Goal: Use online tool/utility: Utilize a website feature to perform a specific function

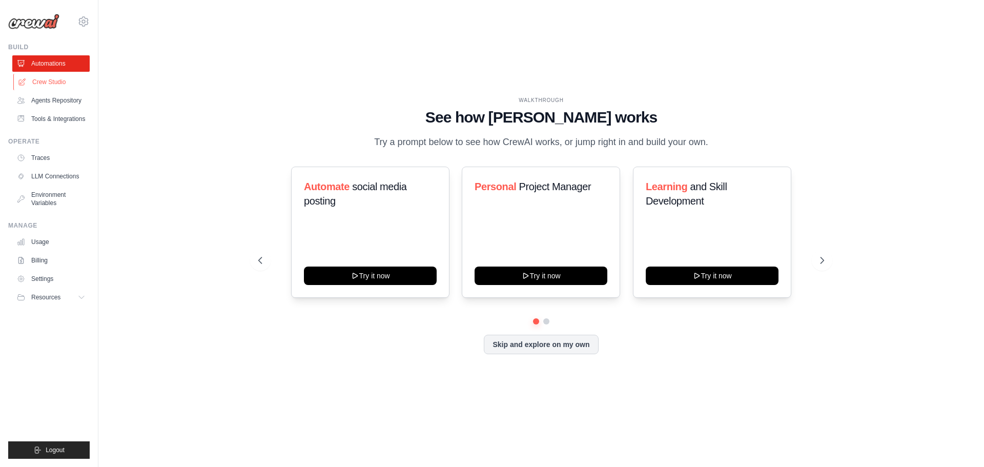
click at [37, 80] on link "Crew Studio" at bounding box center [51, 82] width 77 height 16
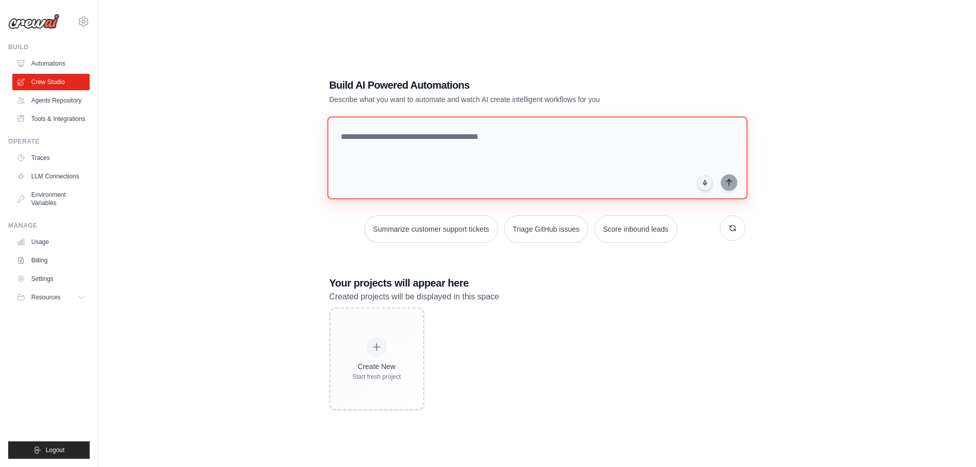
click at [503, 162] on textarea at bounding box center [537, 157] width 420 height 83
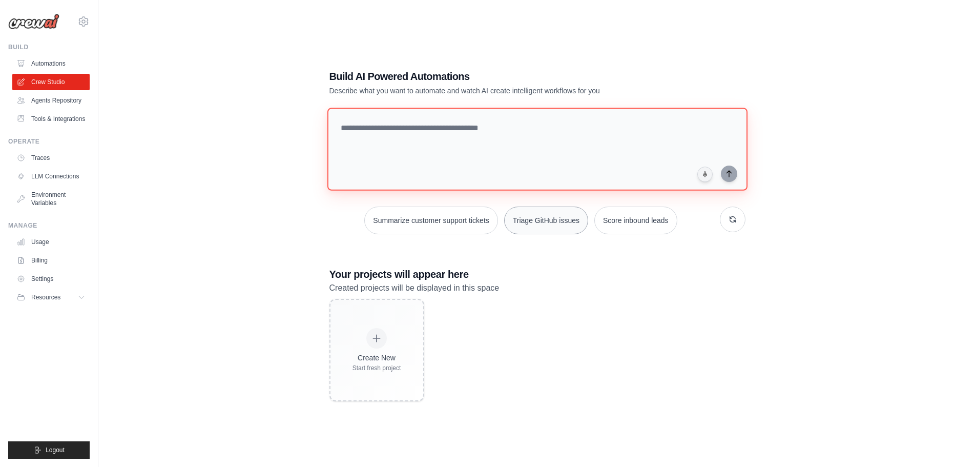
scroll to position [21, 0]
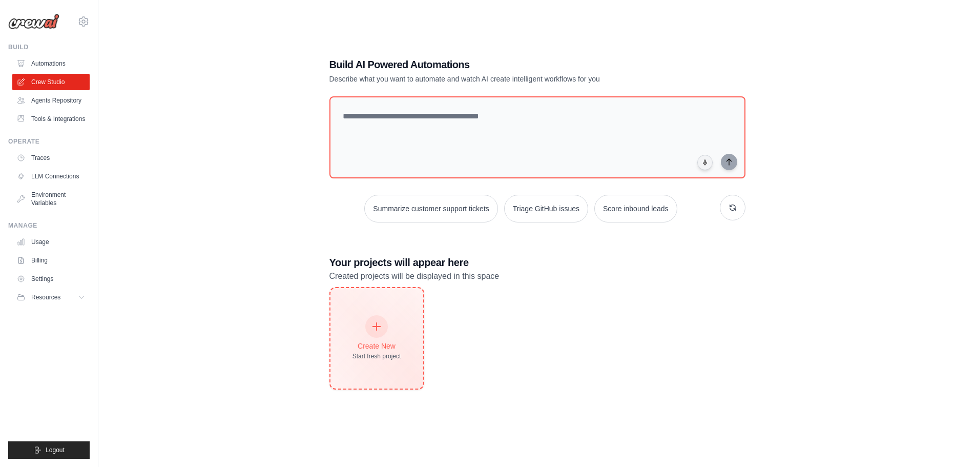
click at [377, 323] on icon at bounding box center [376, 326] width 11 height 11
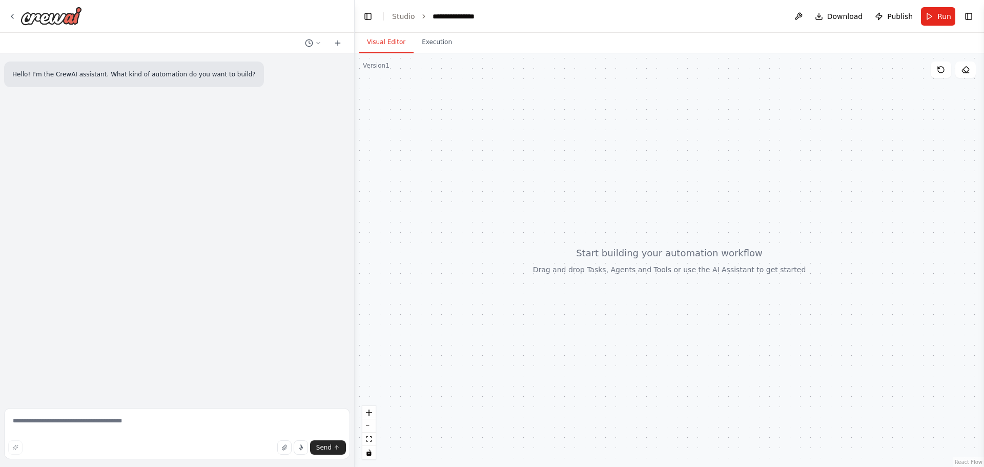
drag, startPoint x: 459, startPoint y: 111, endPoint x: 288, endPoint y: 122, distance: 171.0
click at [288, 122] on div "**********" at bounding box center [492, 233] width 984 height 467
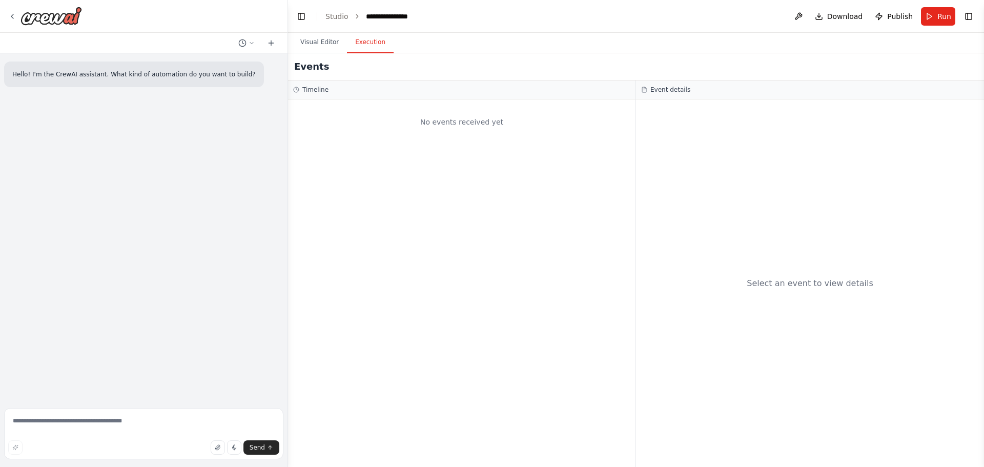
click at [369, 46] on button "Execution" at bounding box center [370, 43] width 47 height 22
click at [325, 42] on button "Visual Editor" at bounding box center [319, 43] width 55 height 22
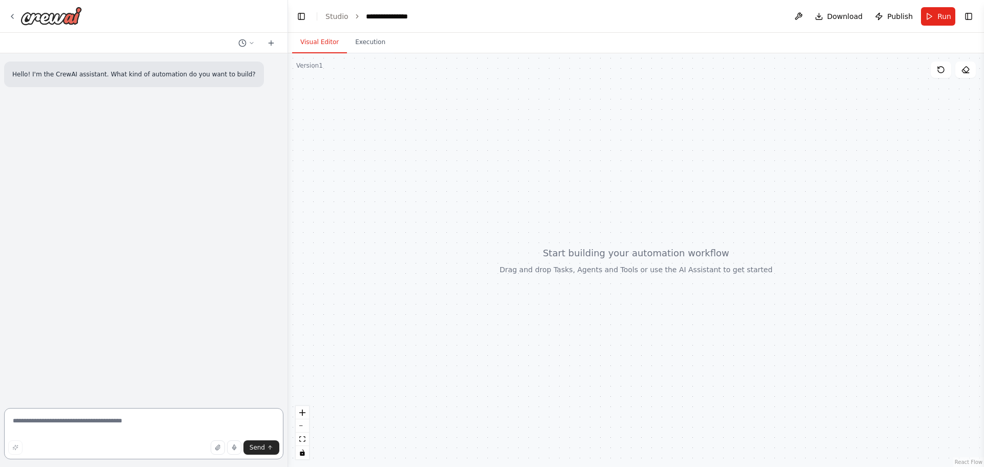
click at [173, 412] on textarea at bounding box center [143, 433] width 279 height 51
drag, startPoint x: 398, startPoint y: 156, endPoint x: 452, endPoint y: 174, distance: 56.6
click at [462, 181] on div at bounding box center [636, 260] width 696 height 414
drag, startPoint x: 359, startPoint y: 42, endPoint x: 393, endPoint y: 77, distance: 49.0
click at [360, 43] on button "Execution" at bounding box center [370, 43] width 47 height 22
